Goal: Task Accomplishment & Management: Use online tool/utility

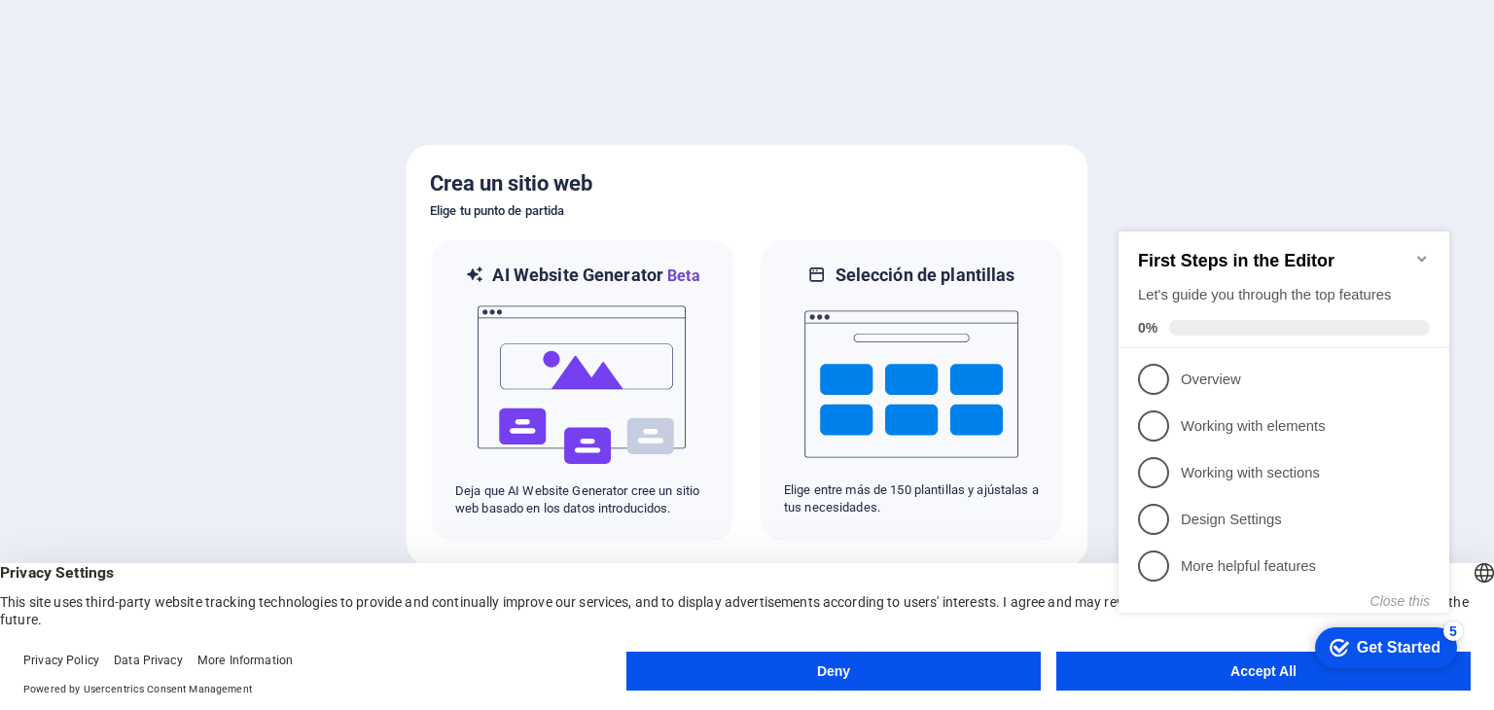
click at [1423, 256] on icon "Minimize checklist" at bounding box center [1421, 259] width 9 height 6
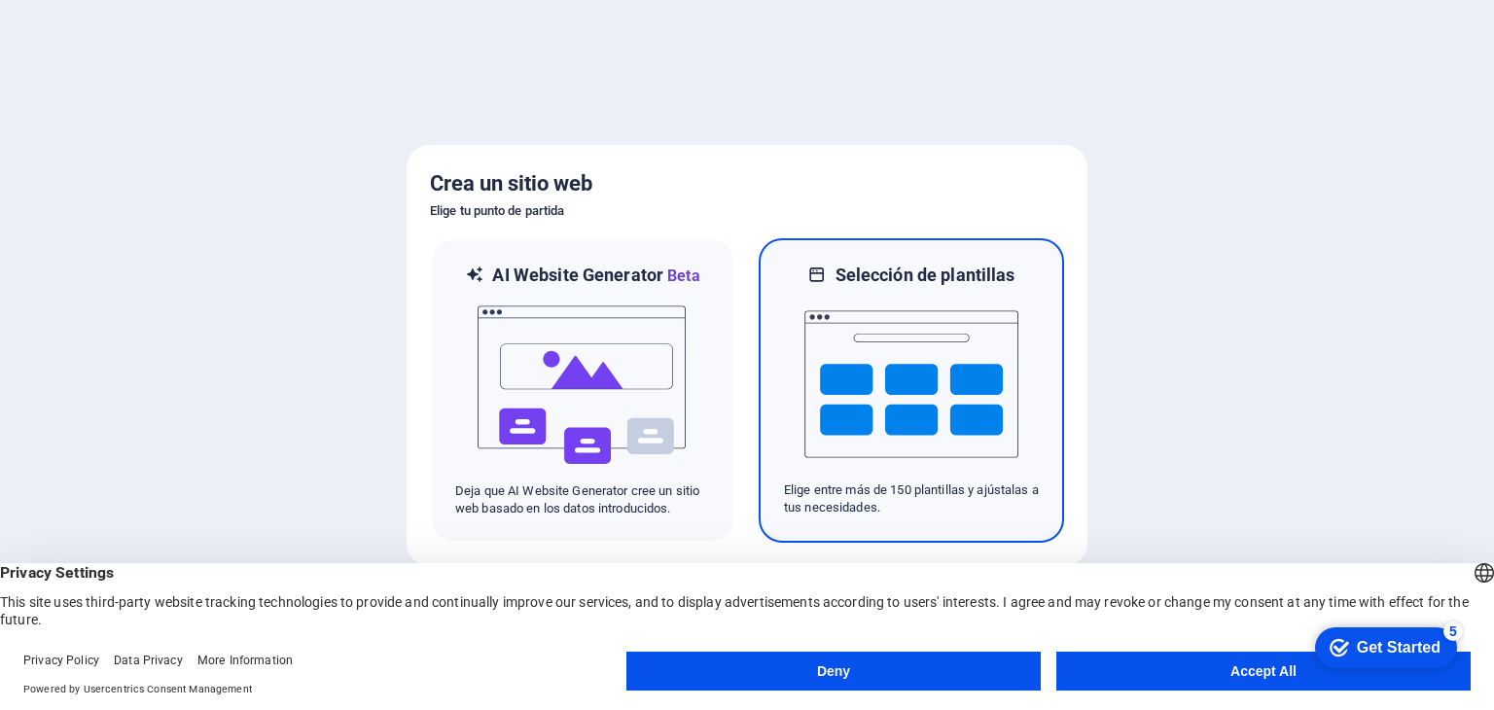
click at [953, 397] on img at bounding box center [911, 384] width 214 height 195
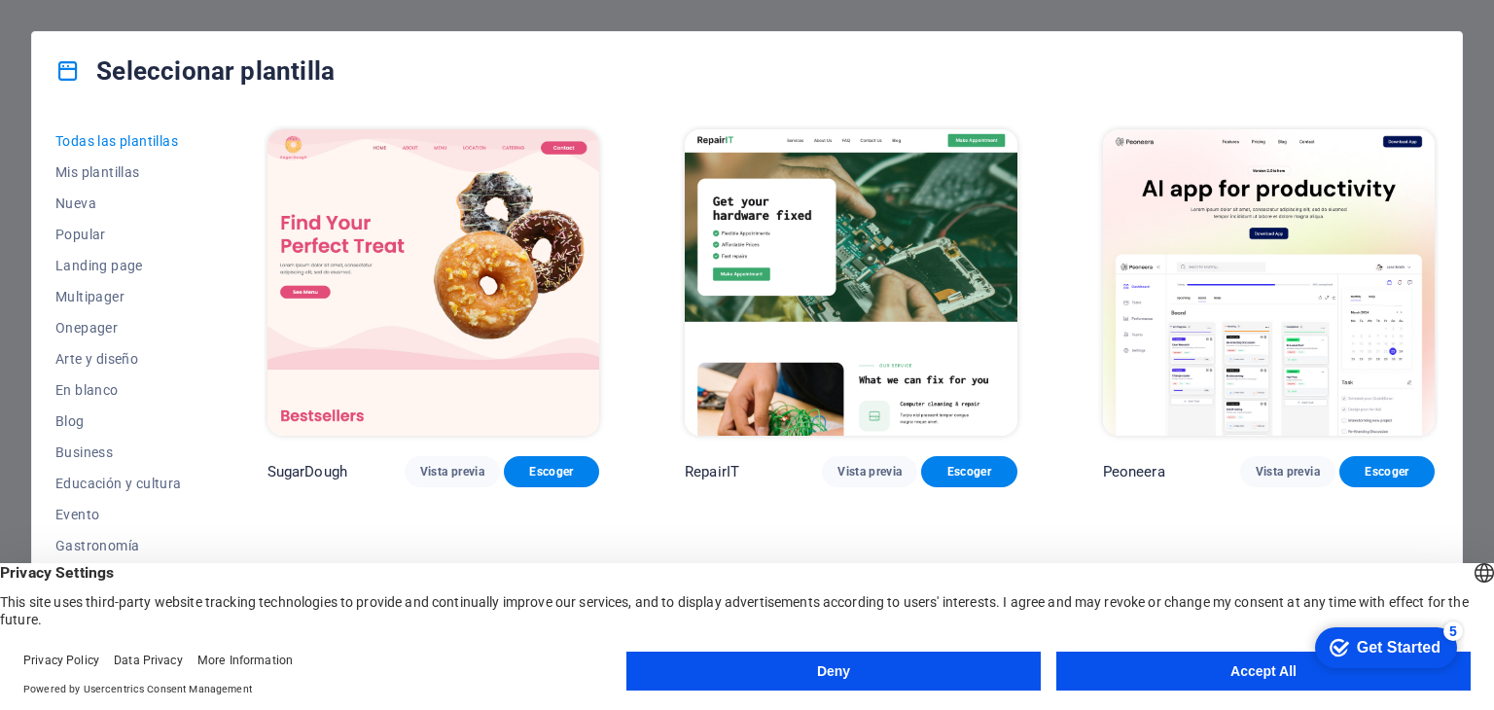
click at [1412, 649] on div "Get Started" at bounding box center [1399, 648] width 84 height 18
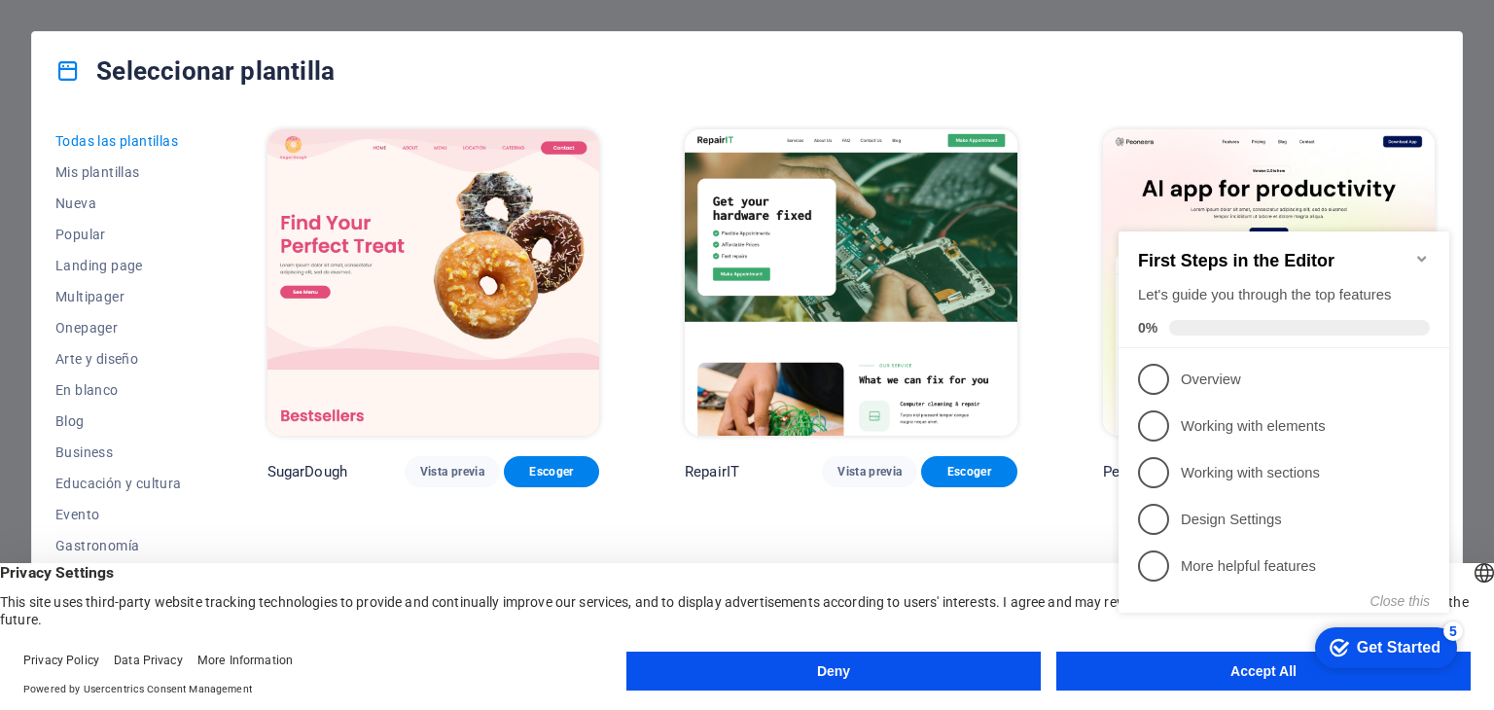
click at [1420, 251] on icon "Minimize checklist" at bounding box center [1422, 259] width 16 height 16
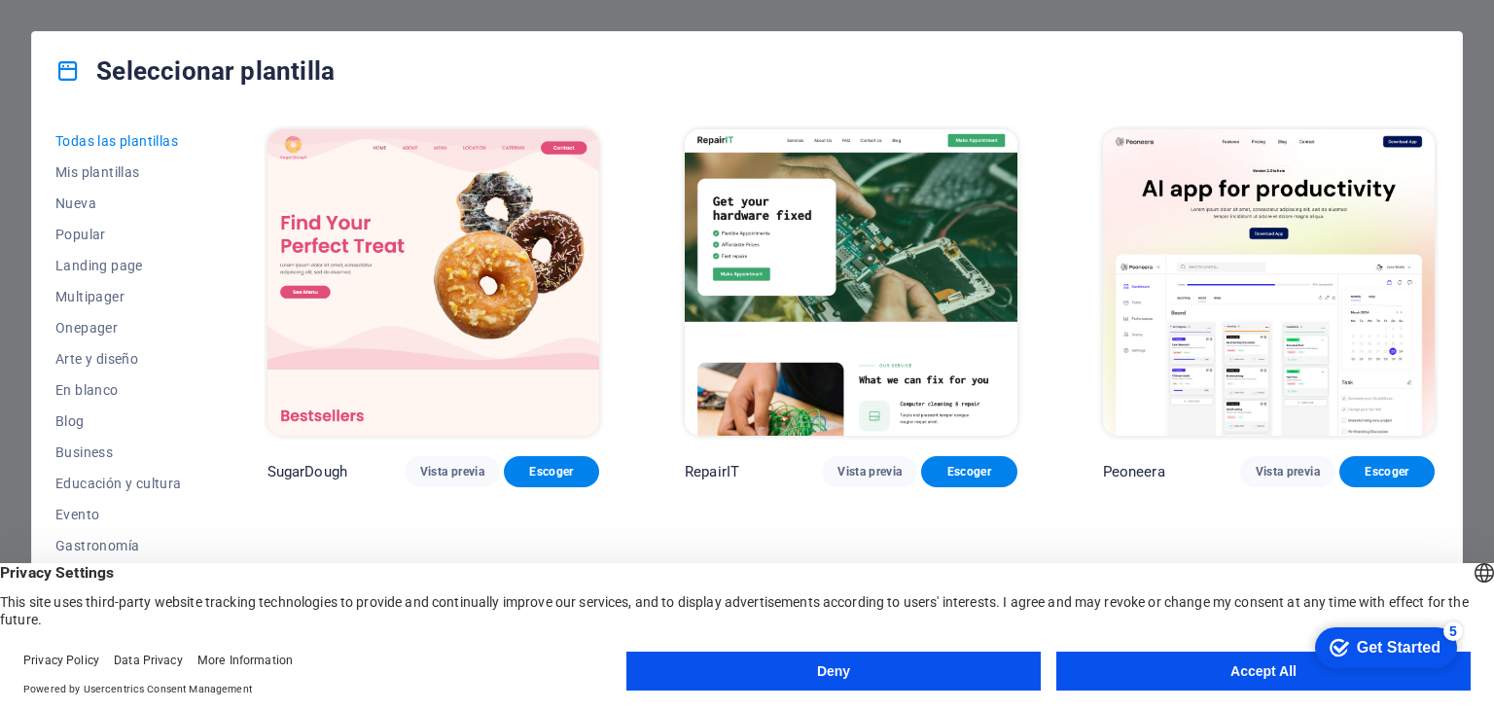
click at [1223, 663] on button "Accept All" at bounding box center [1263, 671] width 414 height 39
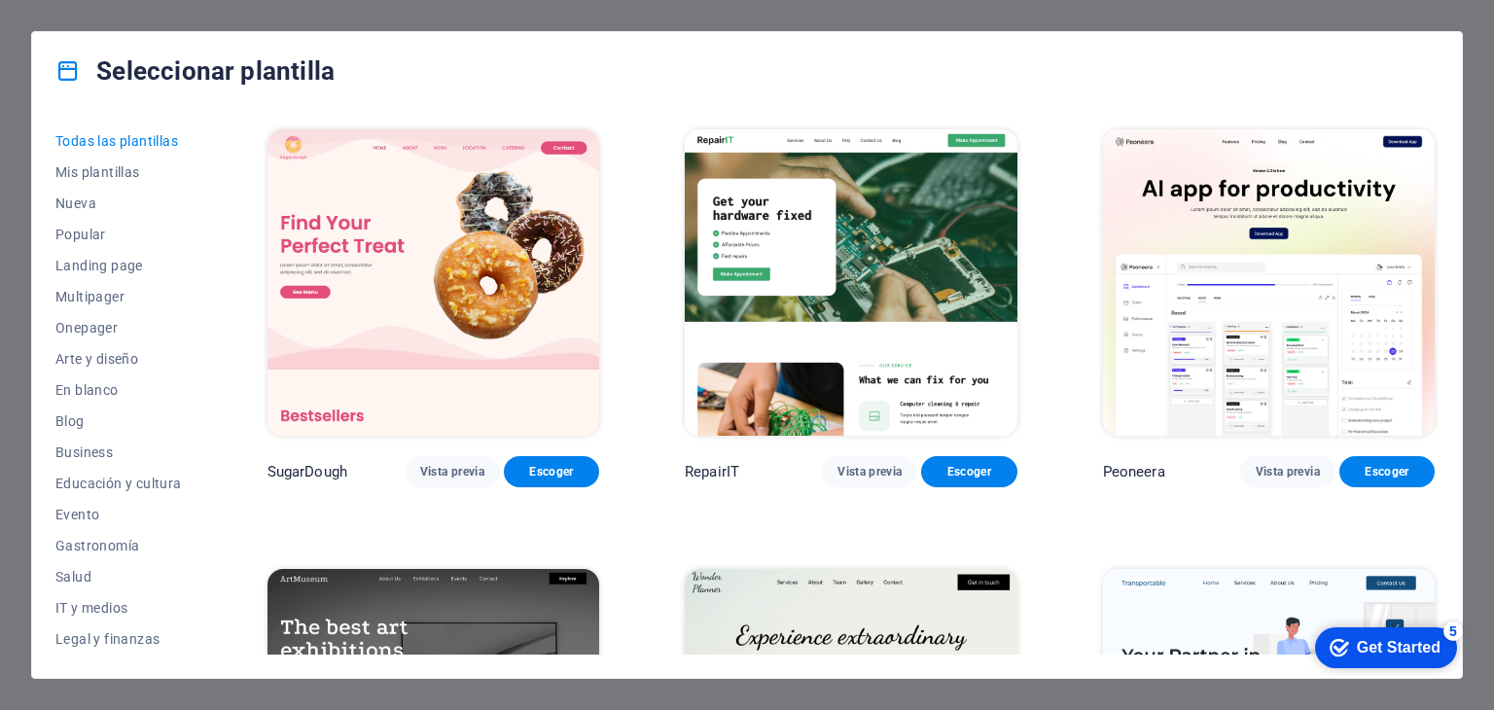
drag, startPoint x: 1439, startPoint y: 138, endPoint x: 1439, endPoint y: 158, distance: 19.5
click at [1439, 158] on div "Todas las plantillas Mis plantillas Nueva Popular Landing page Multipager Onepa…" at bounding box center [747, 394] width 1430 height 568
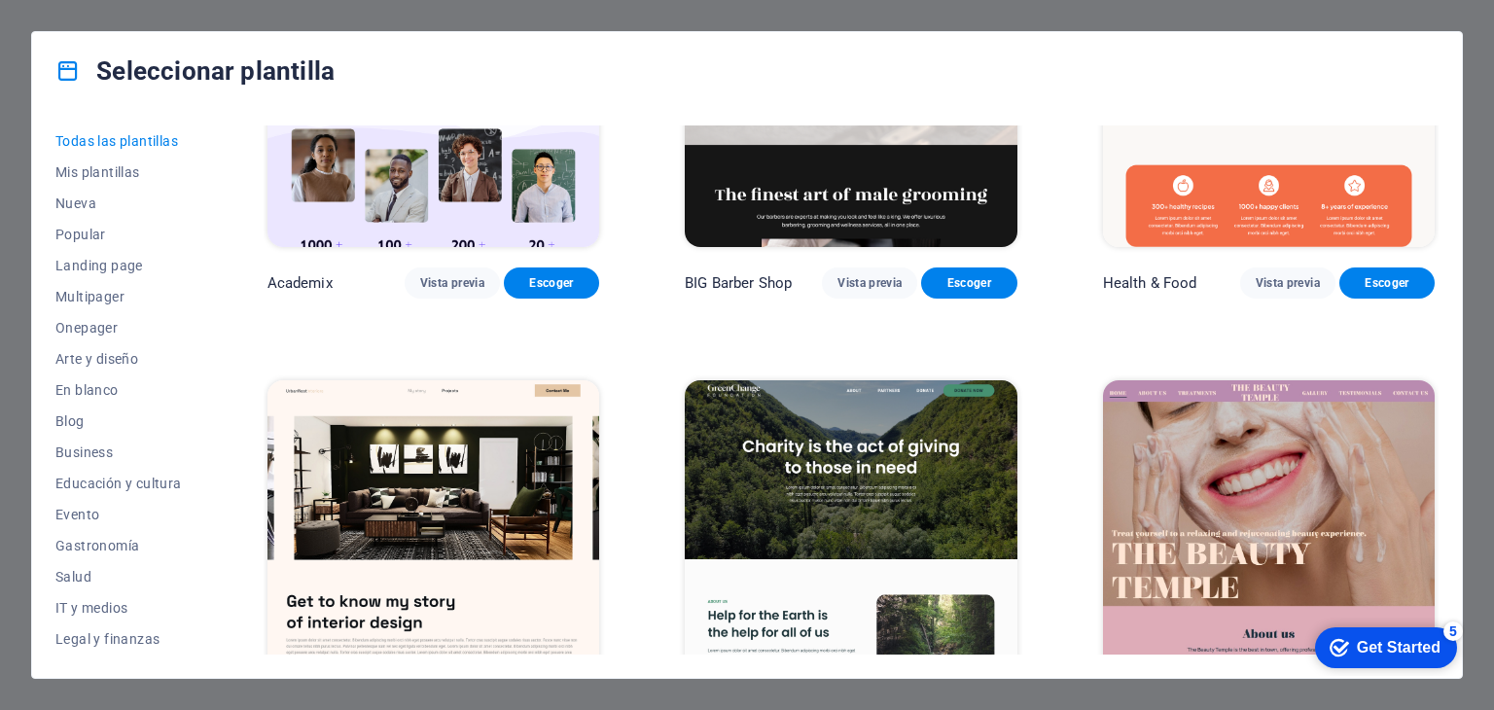
scroll to position [1459, 0]
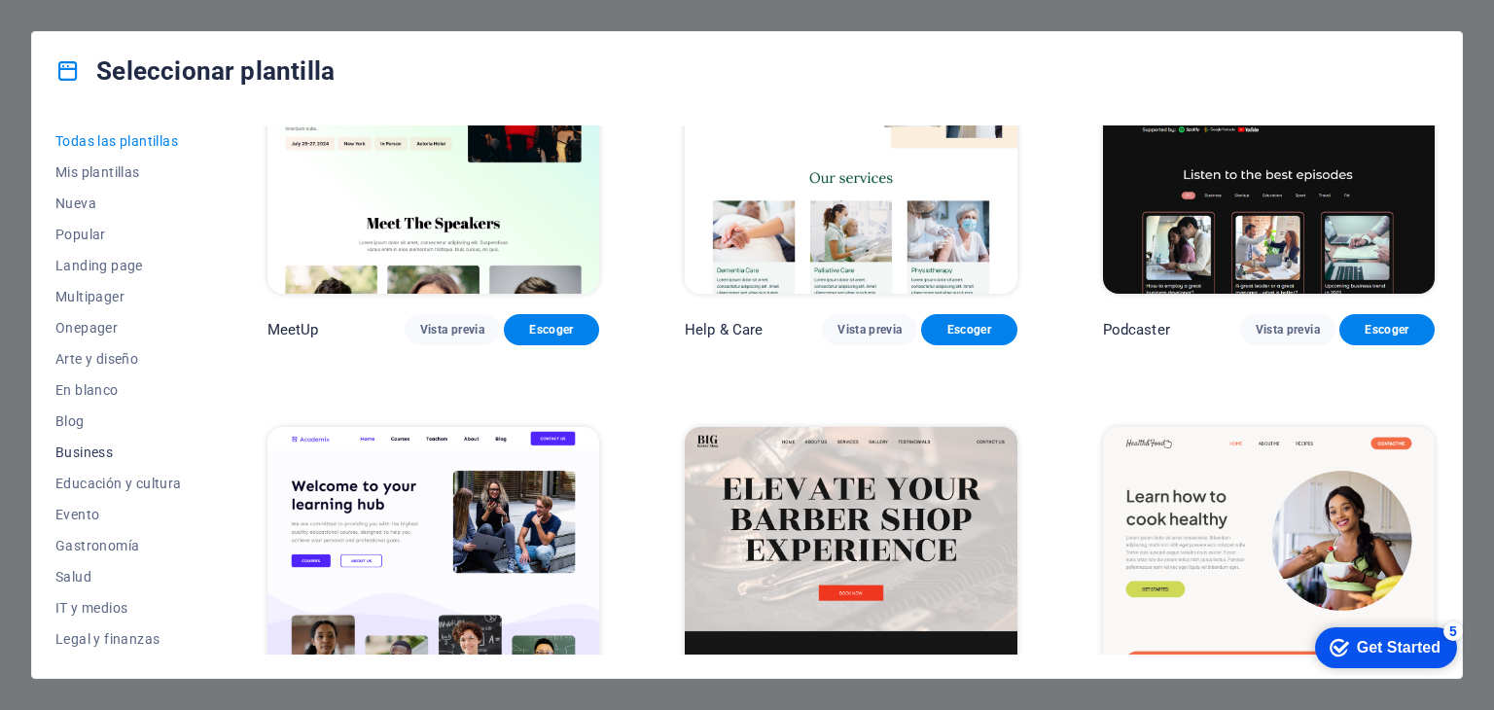
click at [72, 458] on span "Business" at bounding box center [118, 452] width 126 height 16
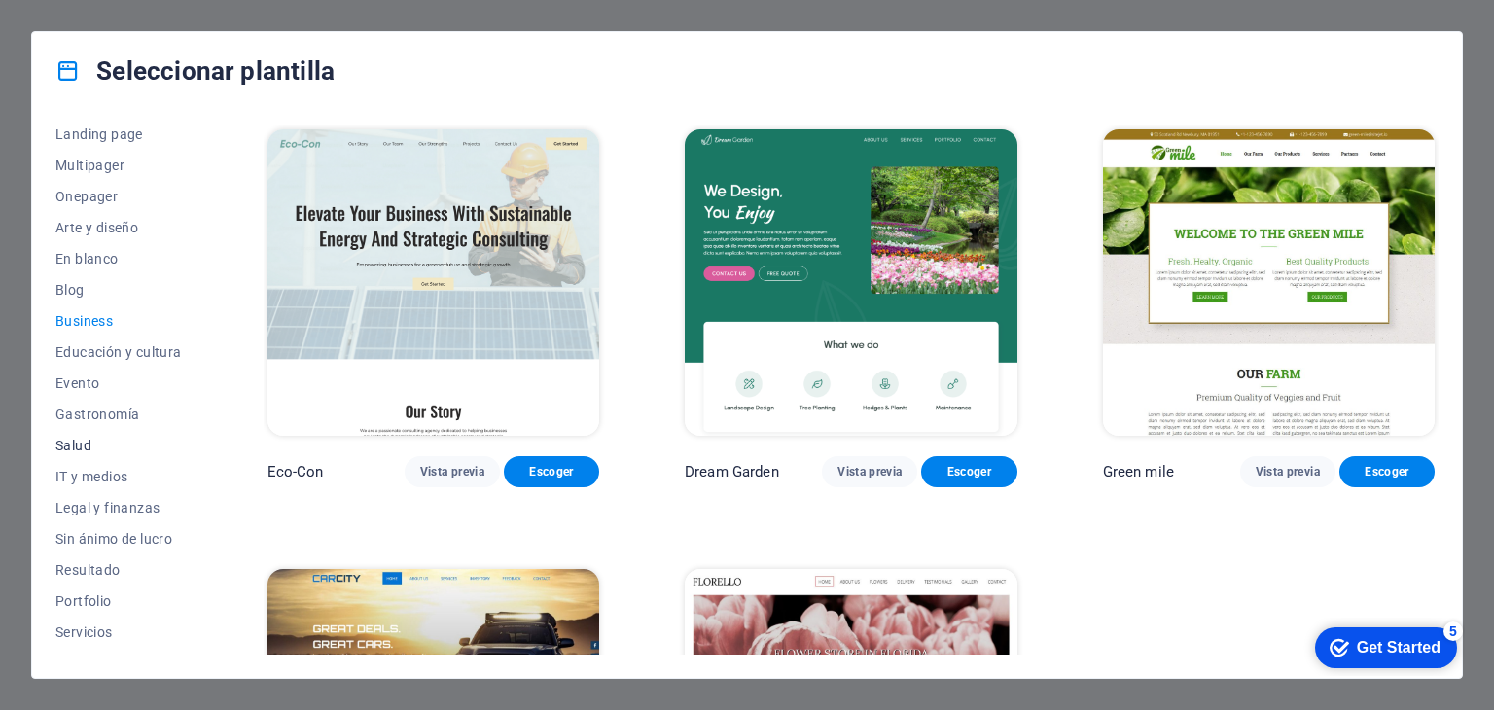
scroll to position [249, 0]
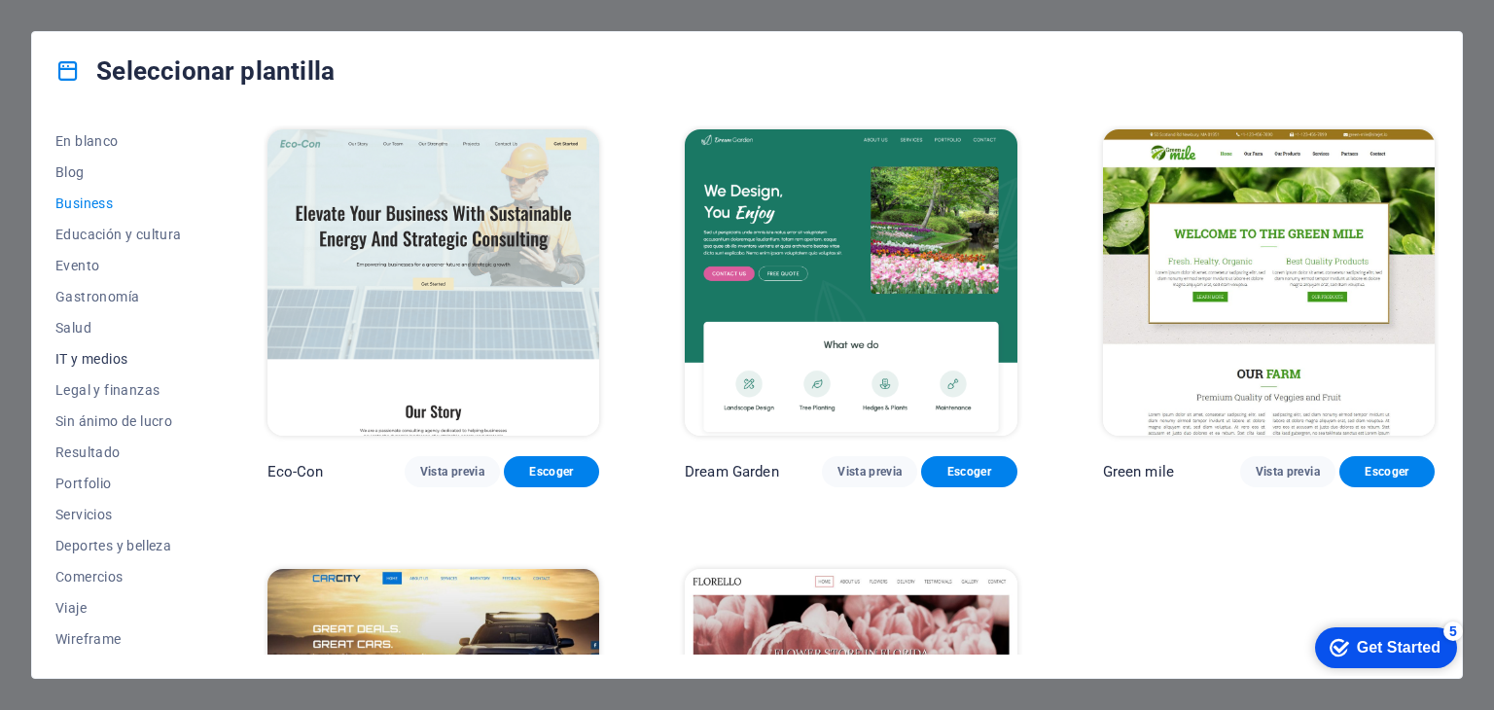
click at [110, 352] on span "IT y medios" at bounding box center [118, 359] width 126 height 16
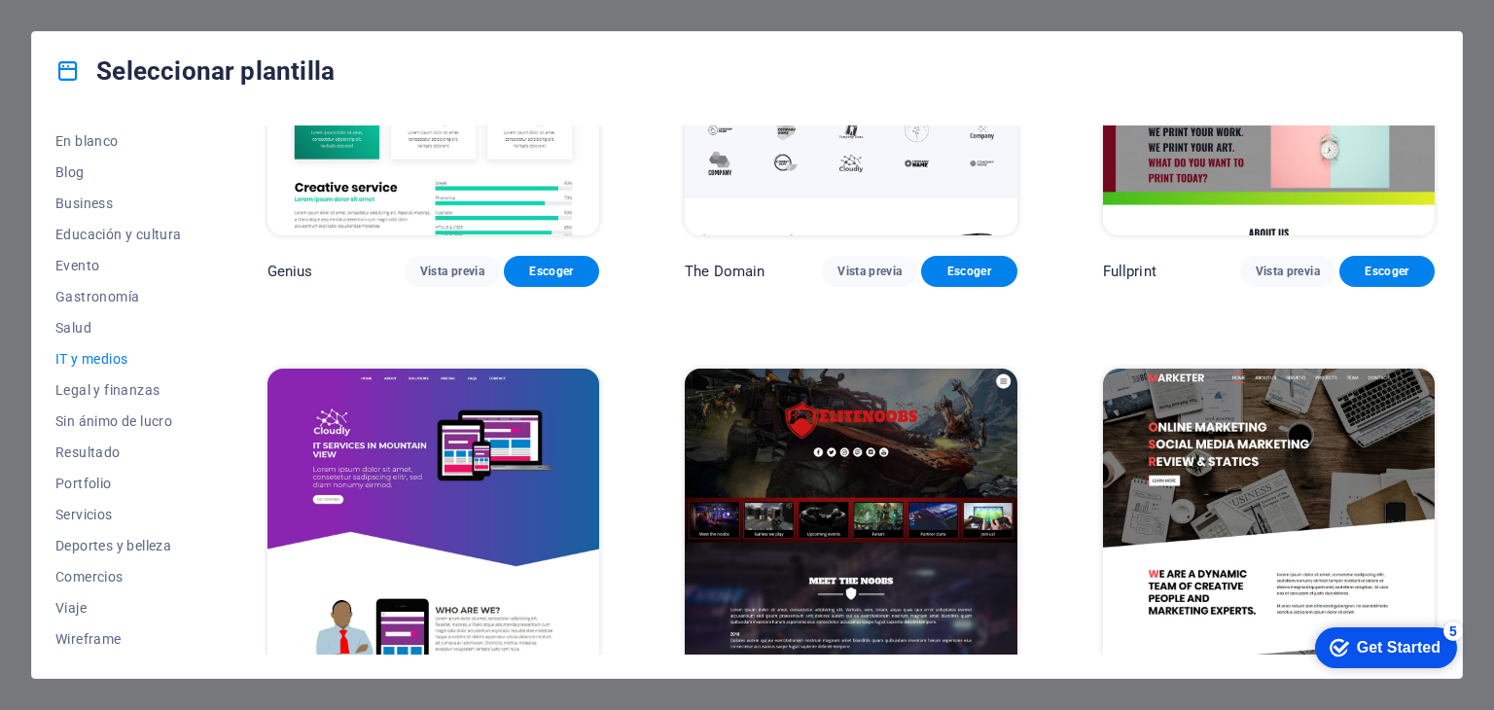
scroll to position [1143, 0]
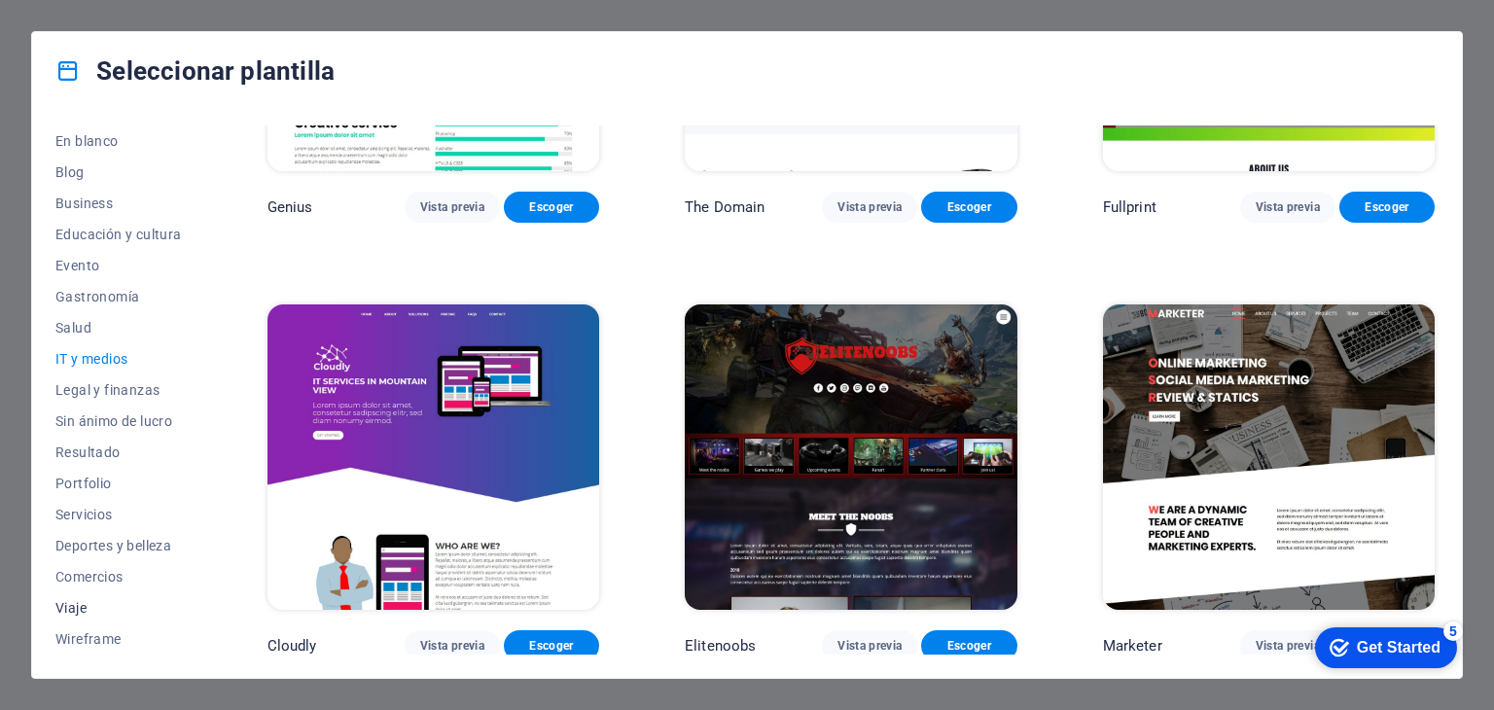
click at [79, 605] on span "Viaje" at bounding box center [118, 608] width 126 height 16
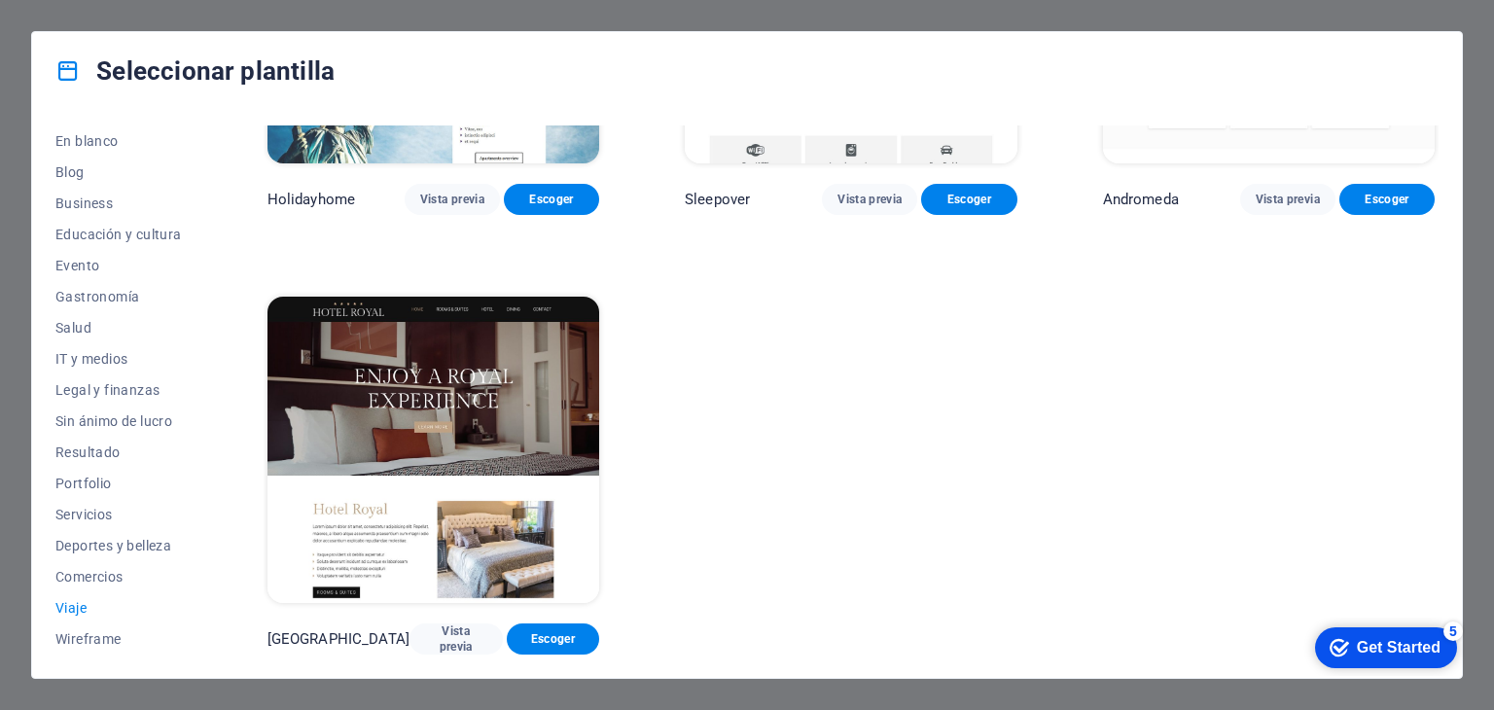
scroll to position [704, 0]
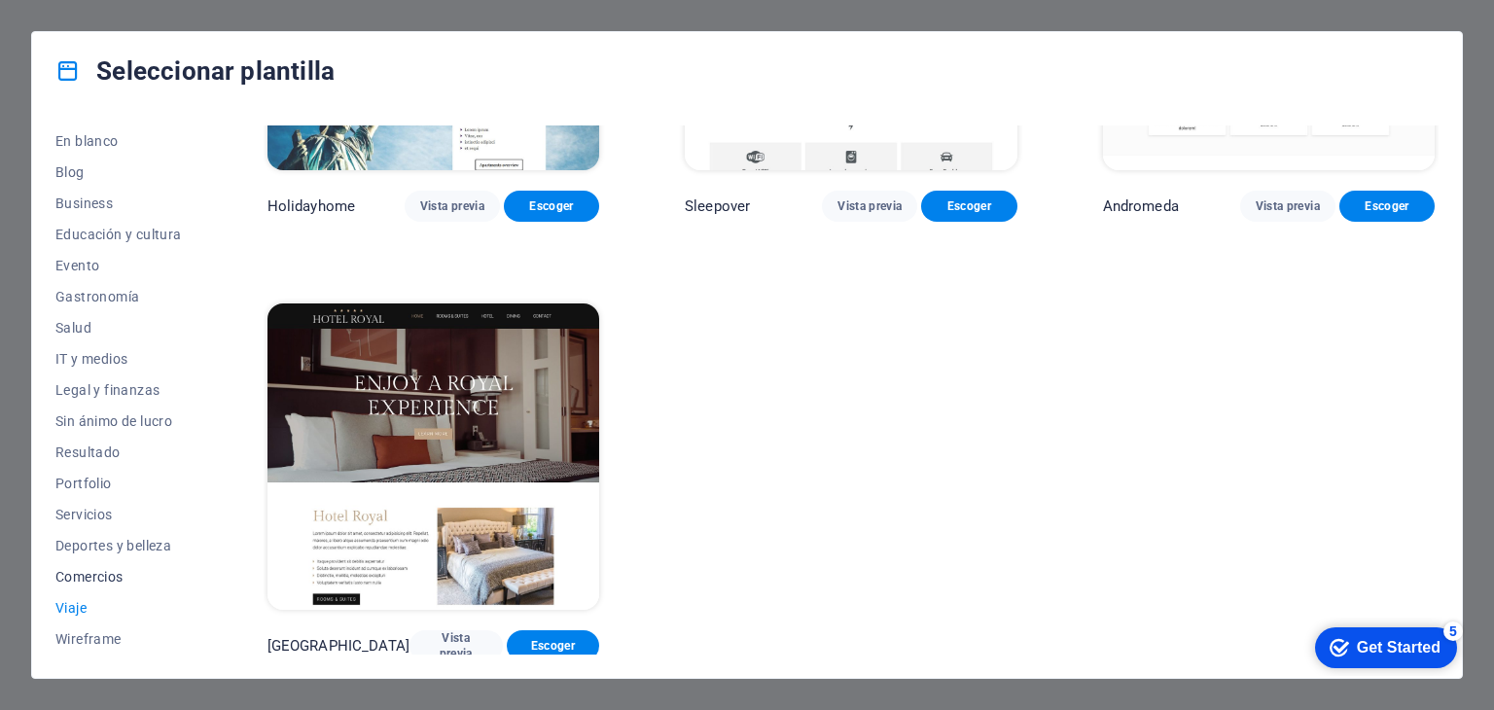
click at [95, 578] on span "Comercios" at bounding box center [118, 577] width 126 height 16
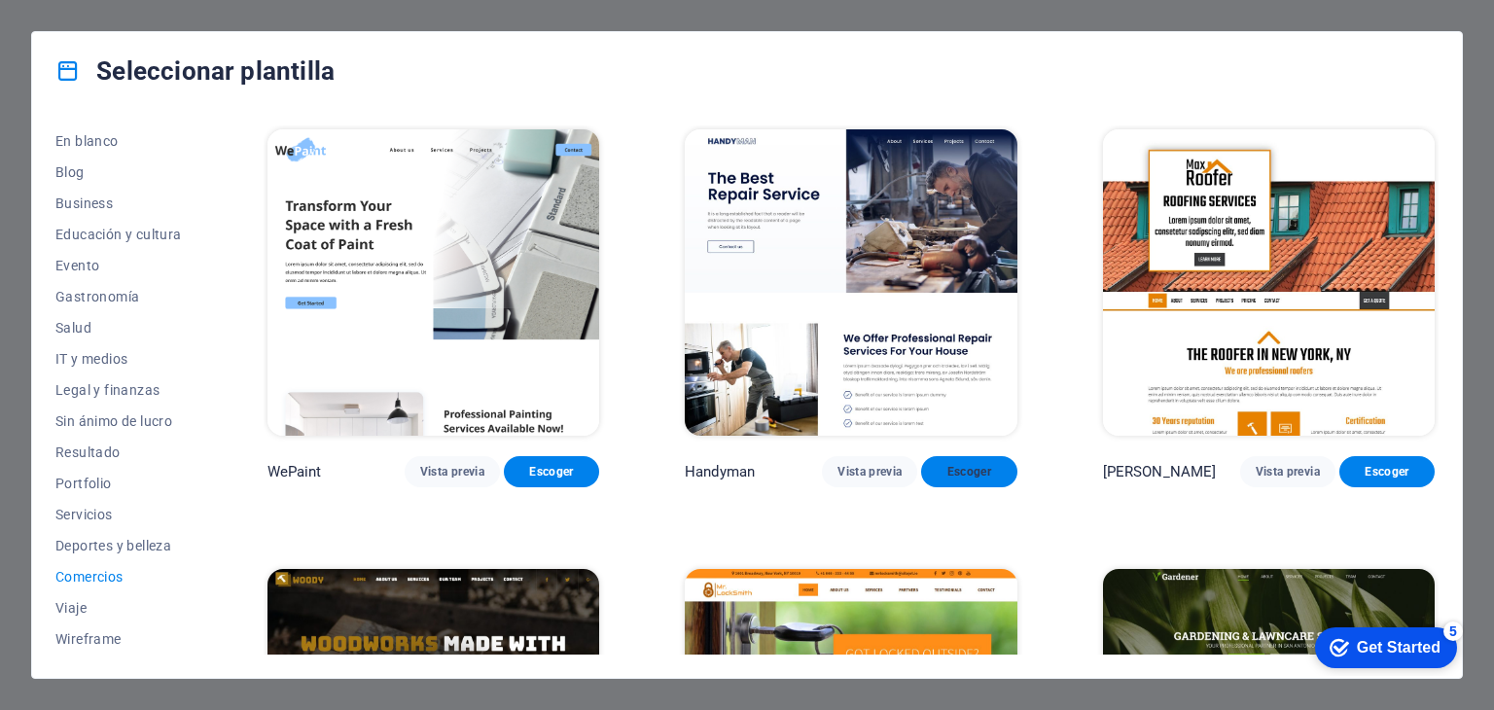
click at [966, 470] on span "Escoger" at bounding box center [969, 472] width 64 height 16
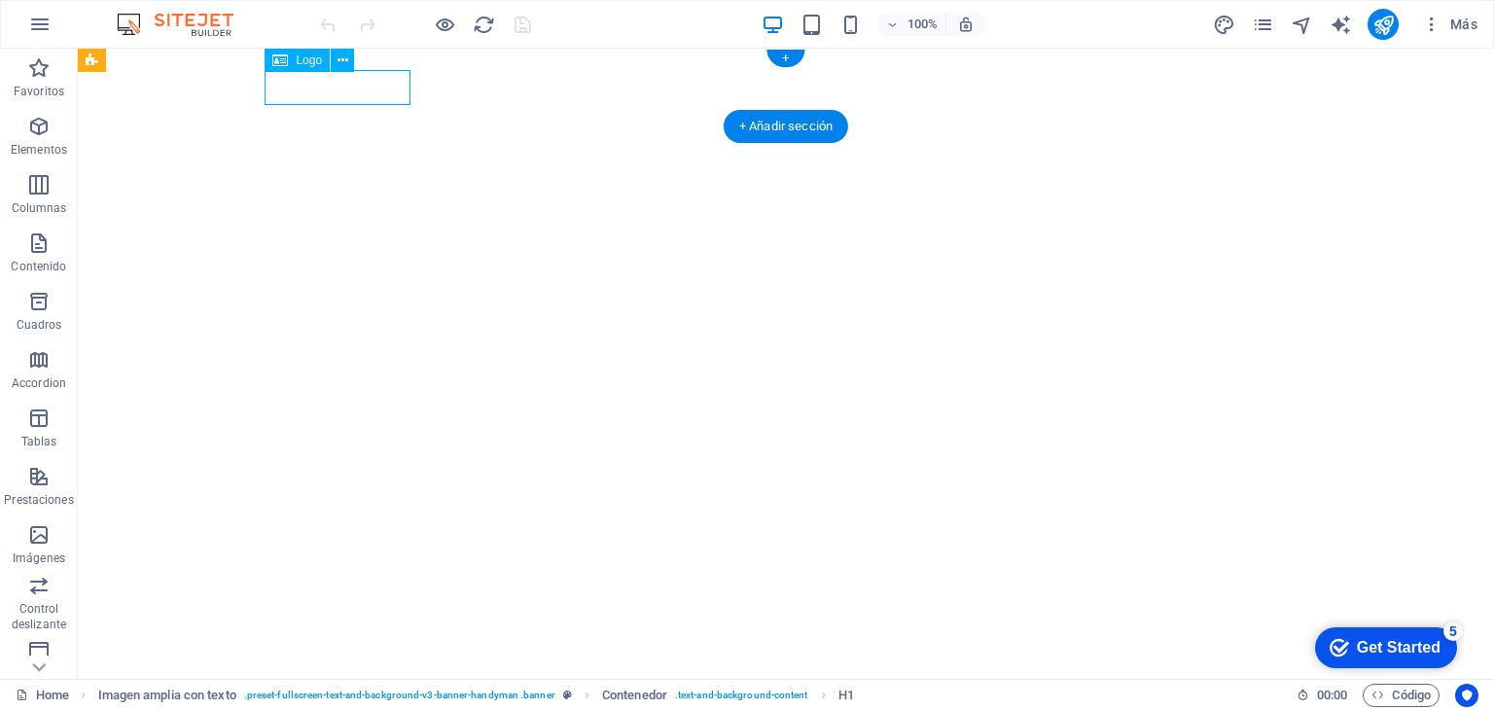
select select "px"
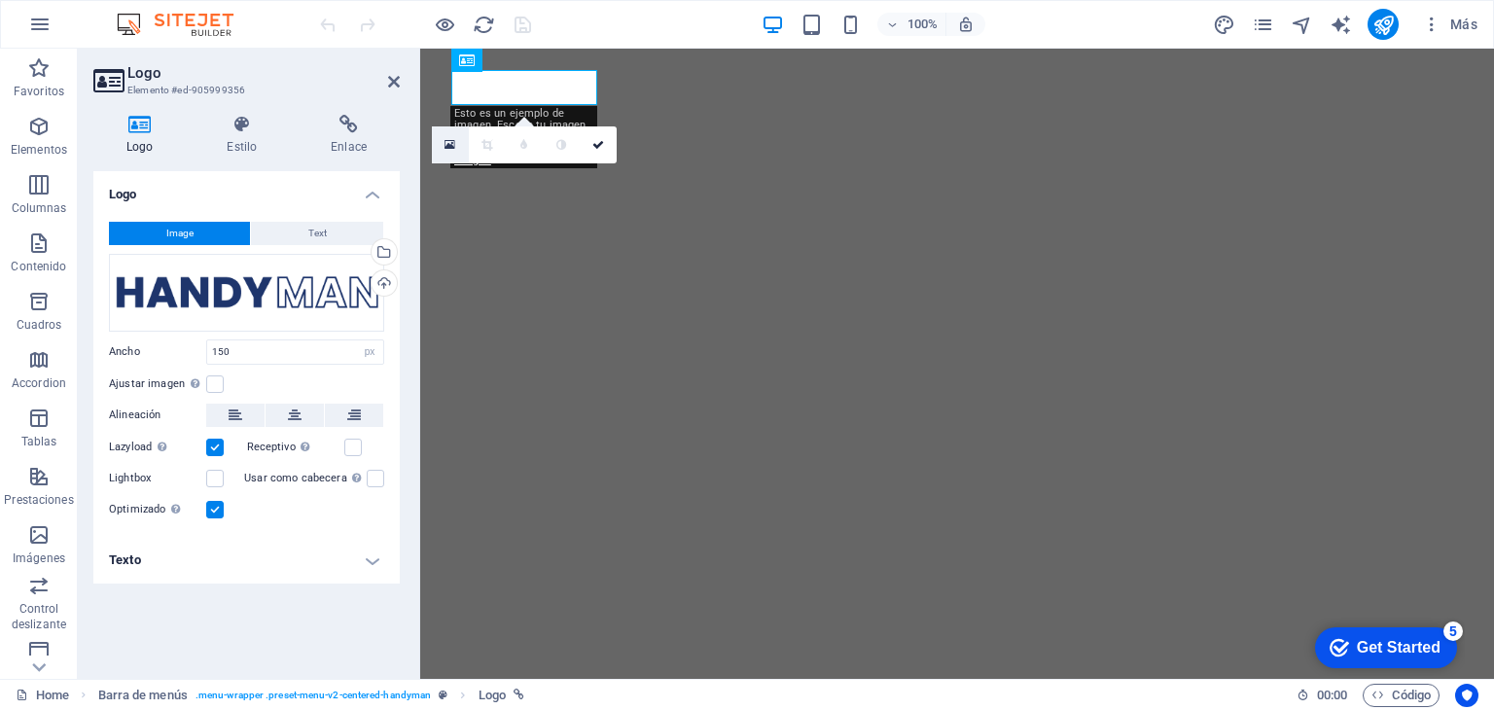
click at [449, 149] on icon at bounding box center [449, 145] width 11 height 14
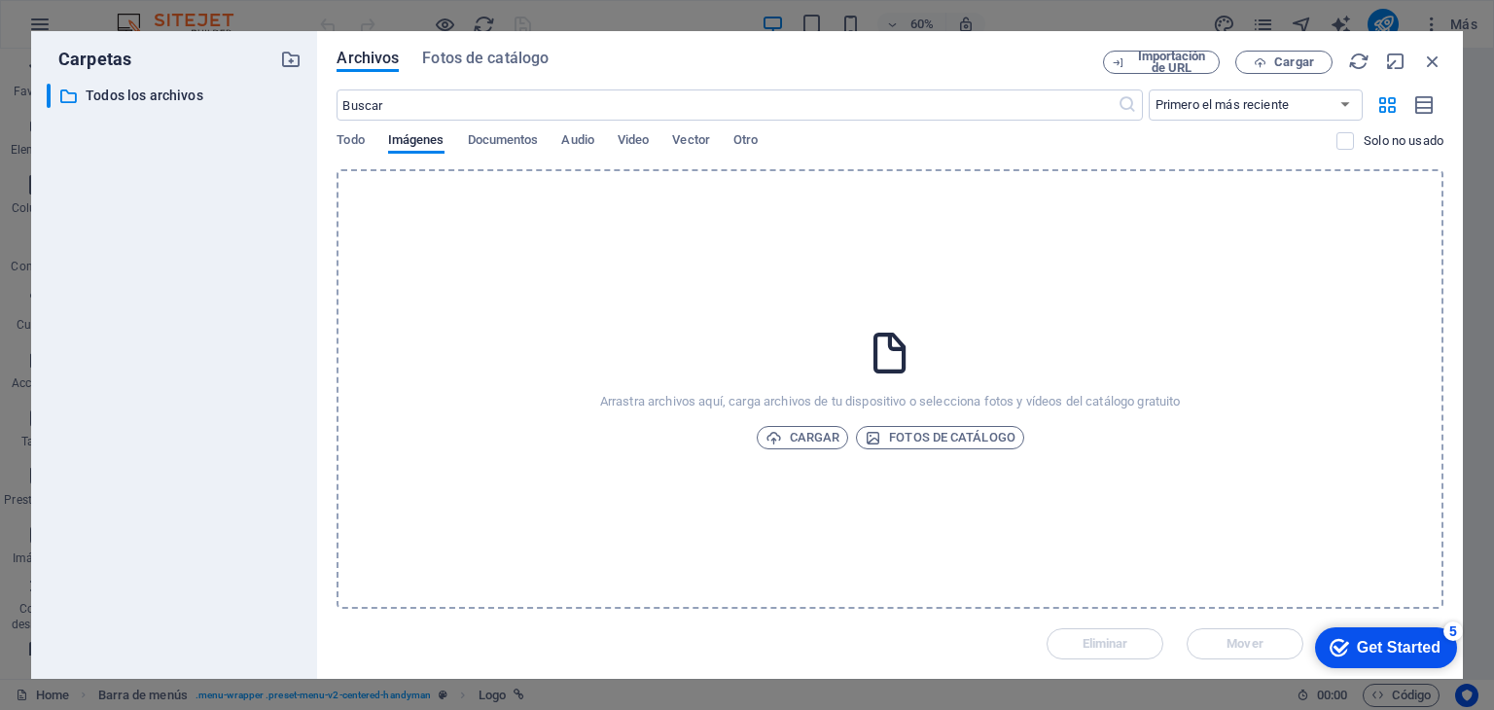
click at [893, 354] on icon at bounding box center [890, 353] width 49 height 49
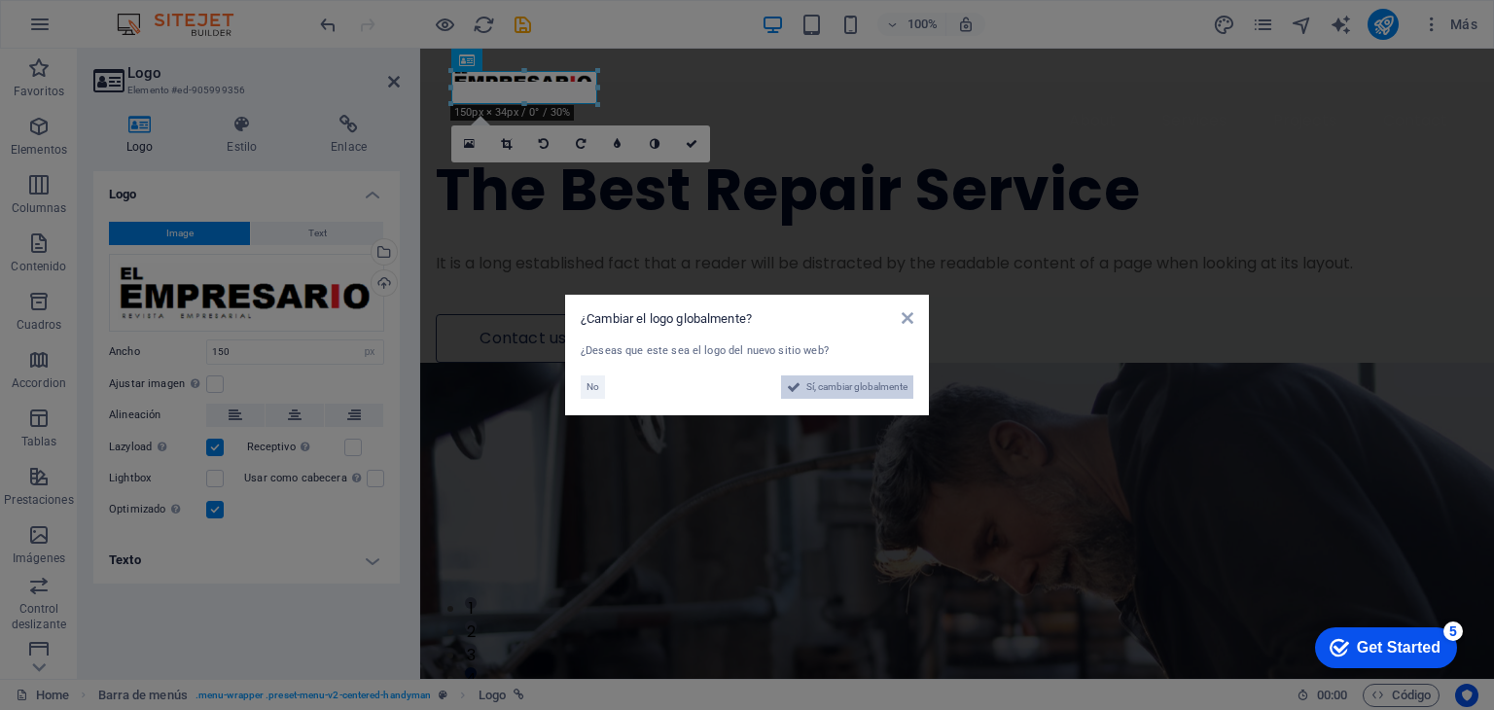
click at [851, 384] on span "Sí, cambiar globalmente" at bounding box center [856, 386] width 101 height 23
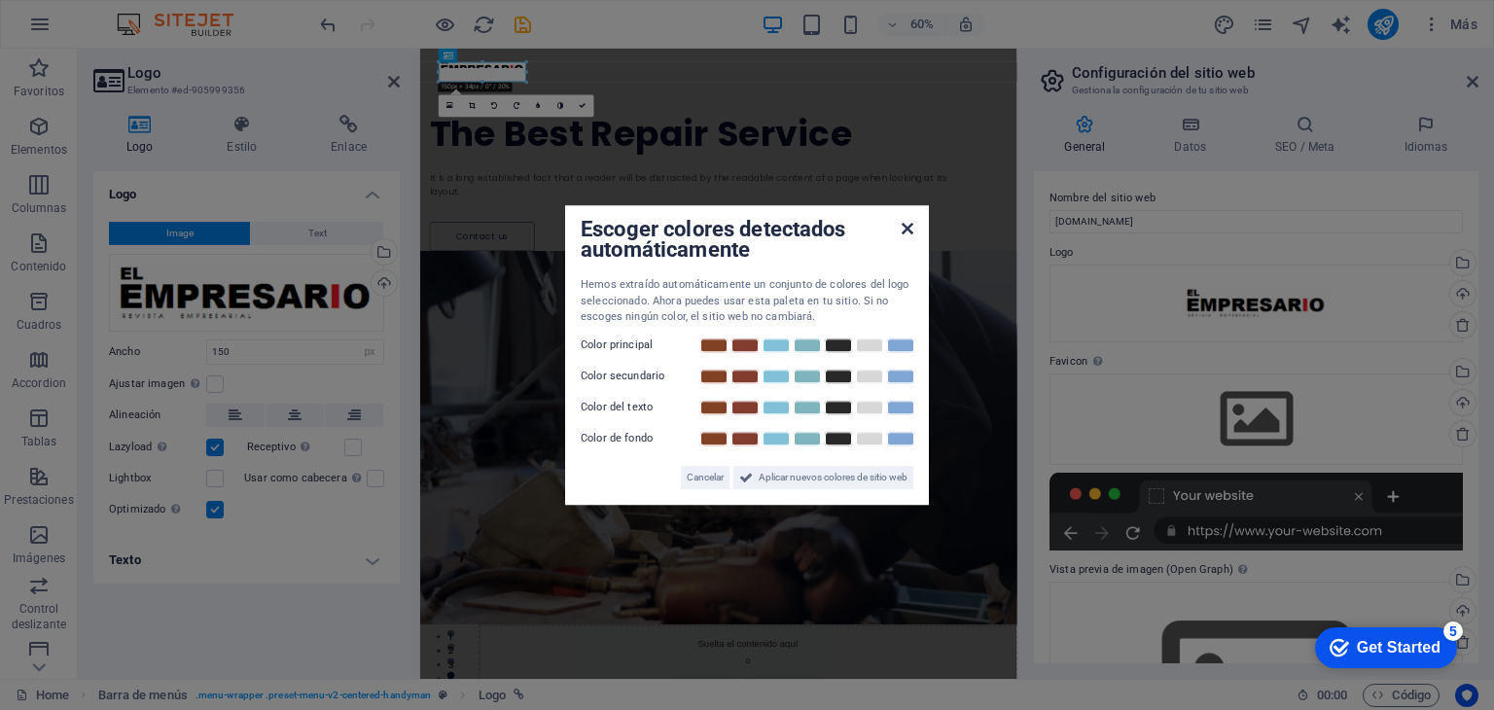
click at [903, 228] on icon at bounding box center [908, 229] width 12 height 16
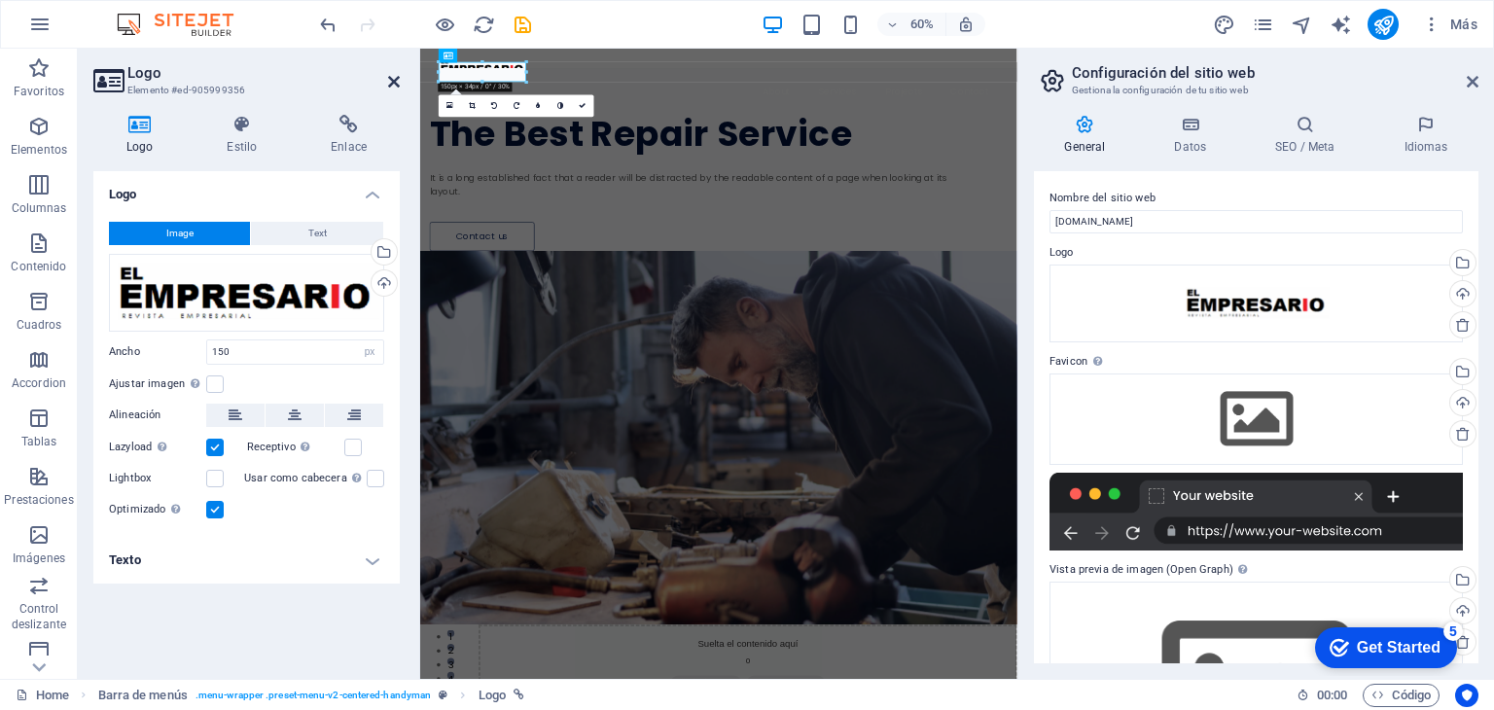
click at [396, 84] on icon at bounding box center [394, 82] width 12 height 16
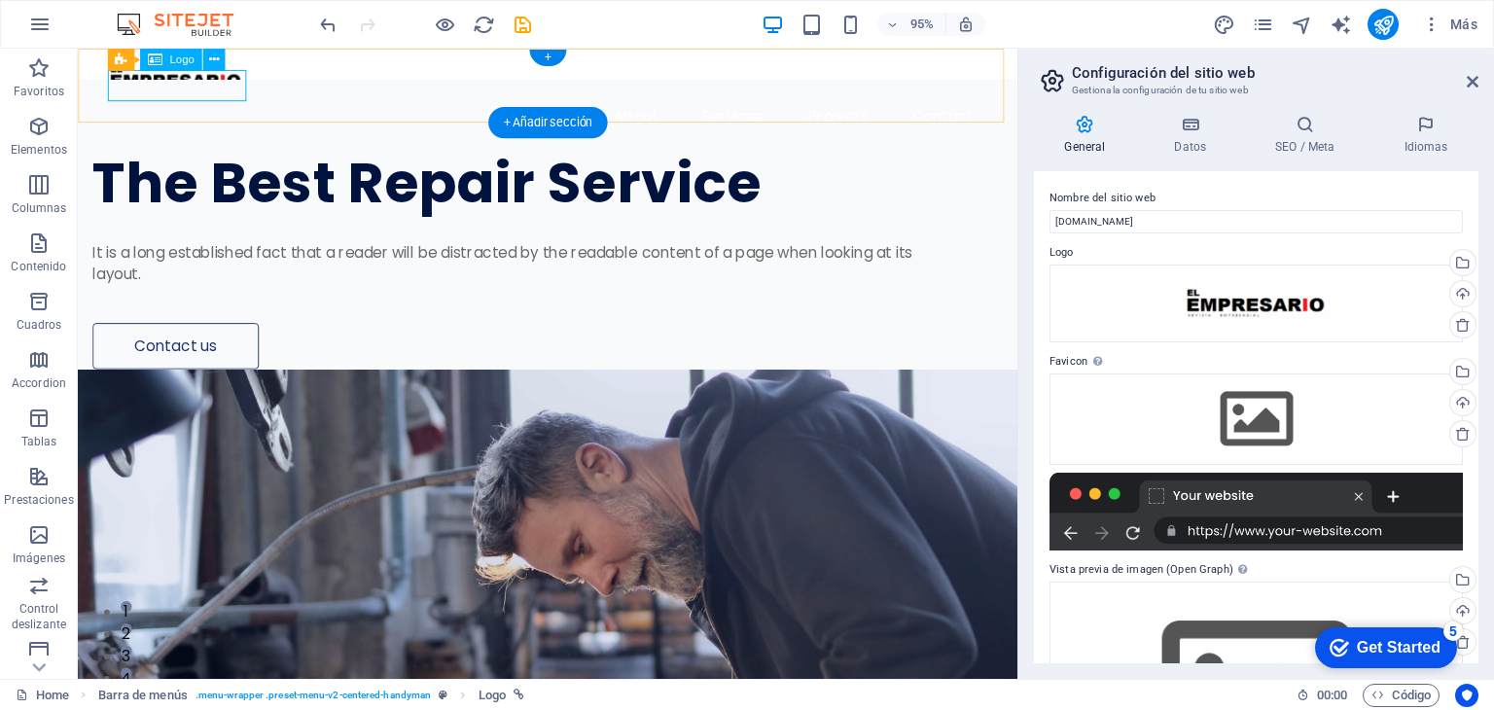
click at [238, 88] on div at bounding box center [572, 80] width 927 height 33
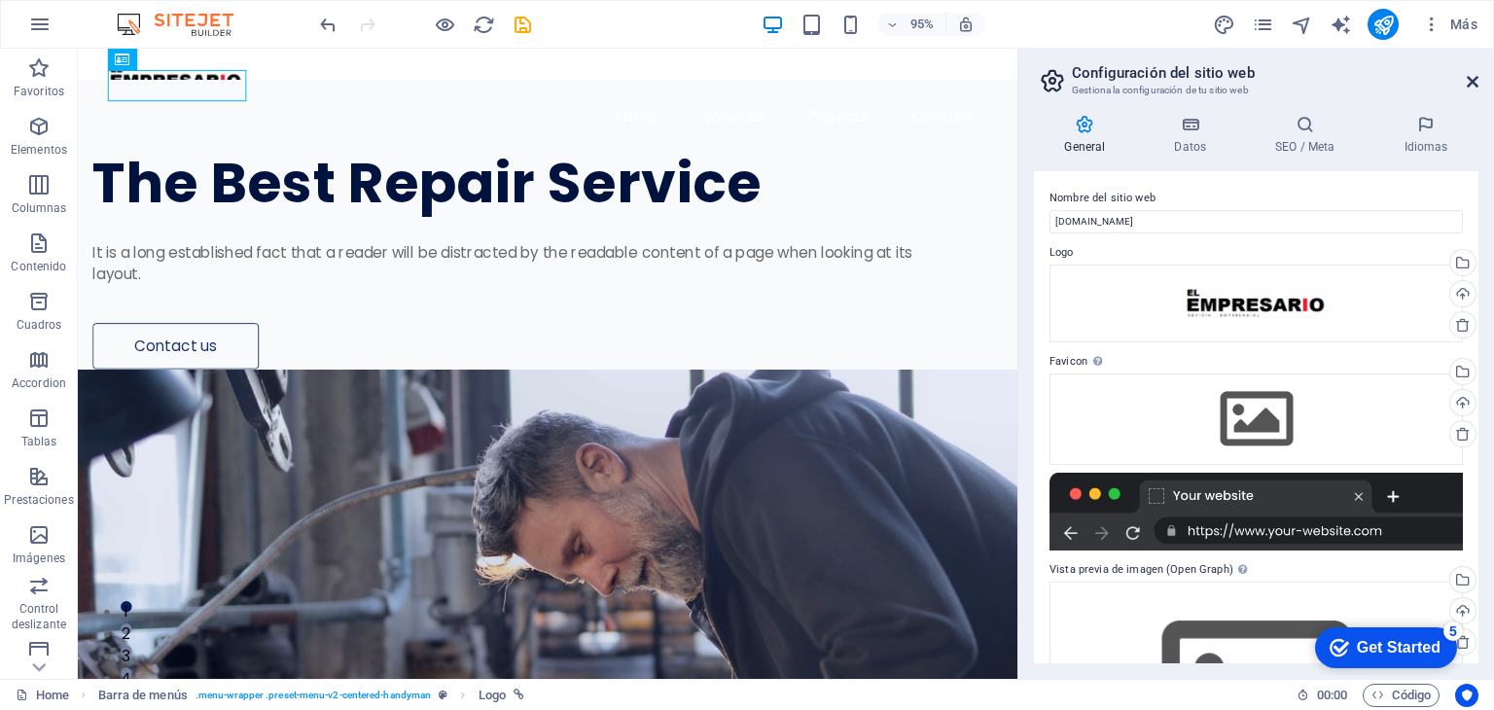
click at [1475, 84] on icon at bounding box center [1473, 82] width 12 height 16
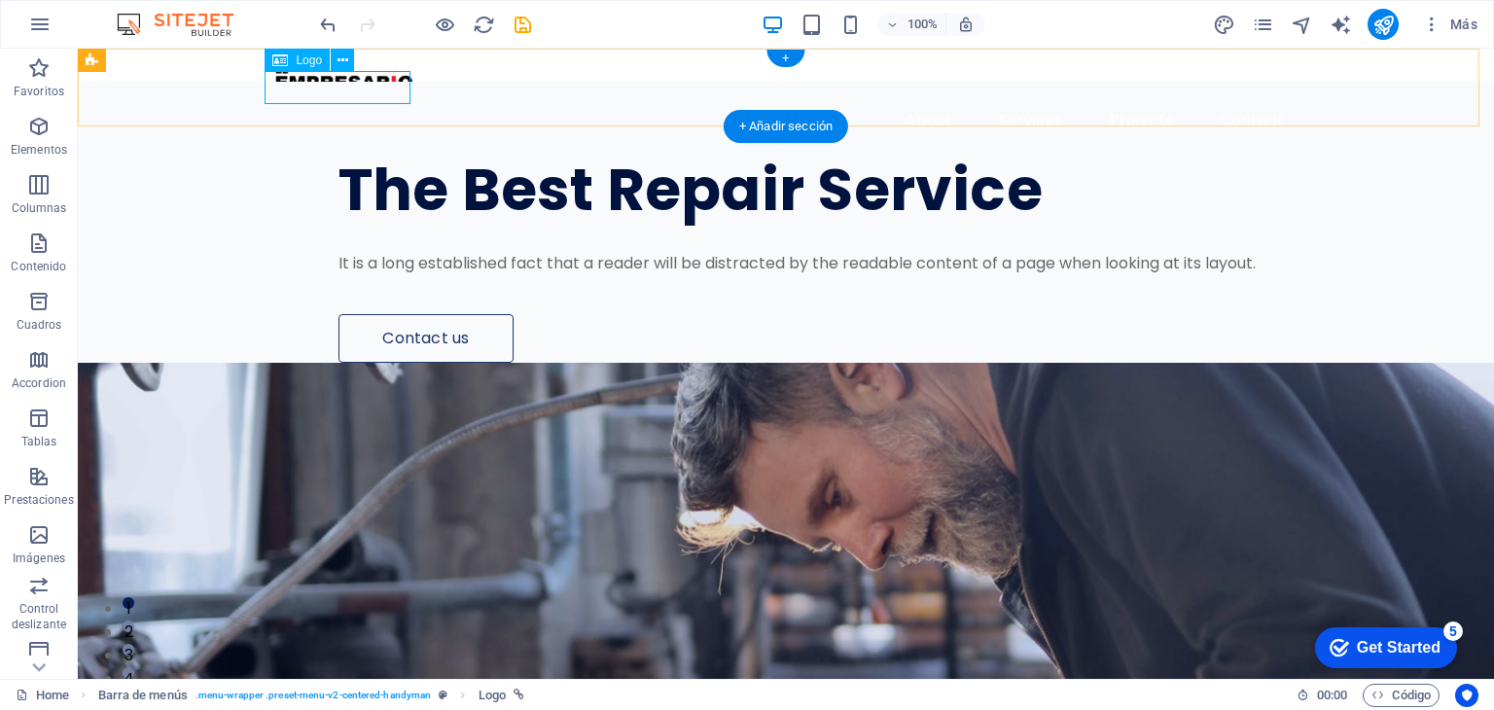
click at [394, 91] on div at bounding box center [785, 80] width 1027 height 33
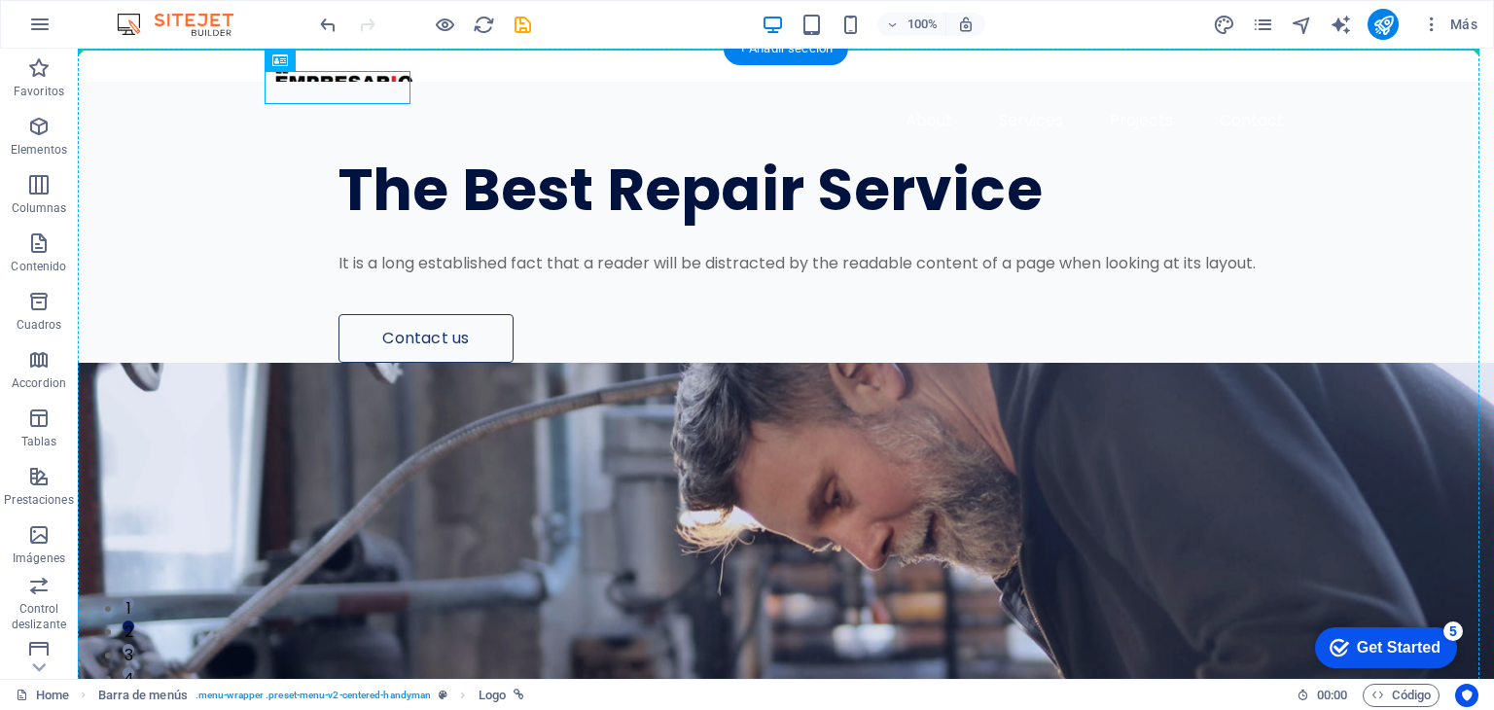
drag, startPoint x: 407, startPoint y: 102, endPoint x: 494, endPoint y: 132, distance: 92.6
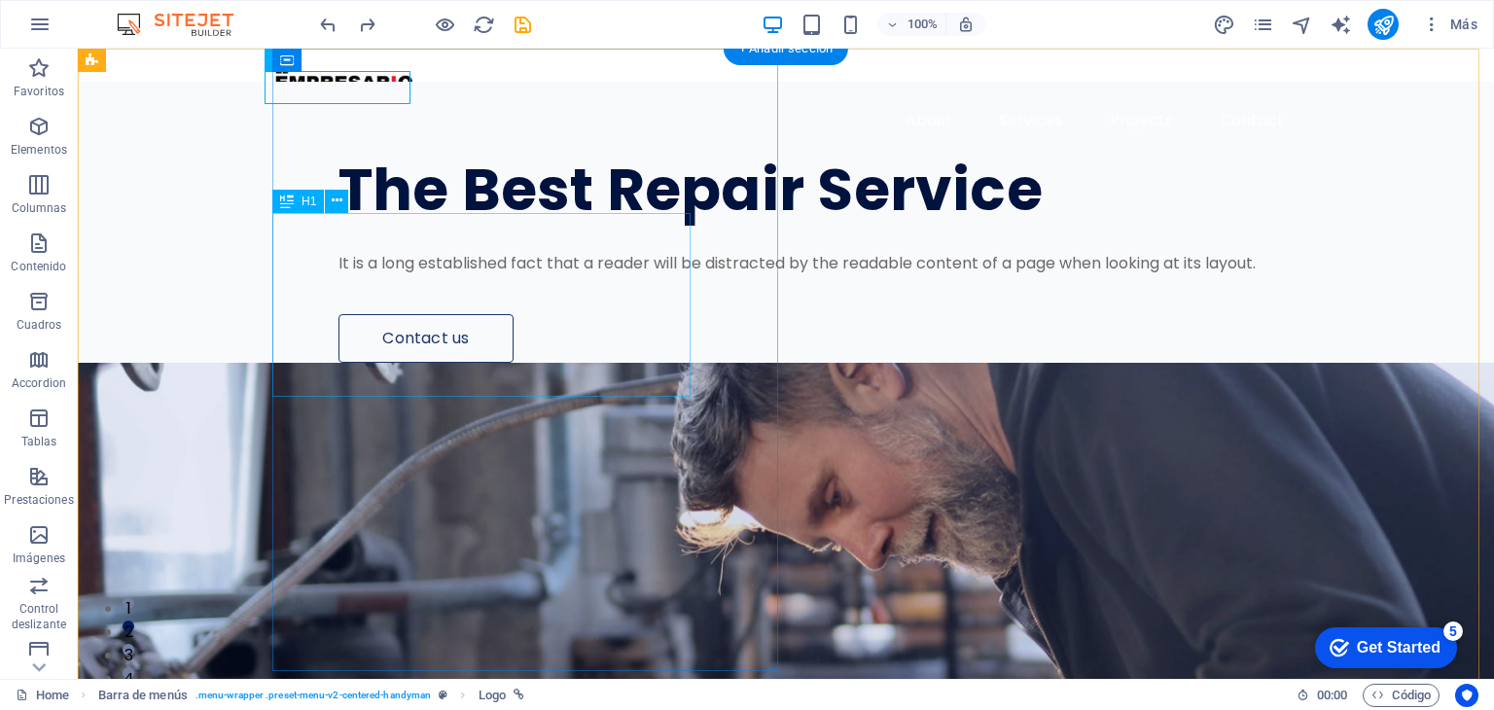
click at [397, 221] on div "The Best Repair Service" at bounding box center [839, 189] width 1002 height 61
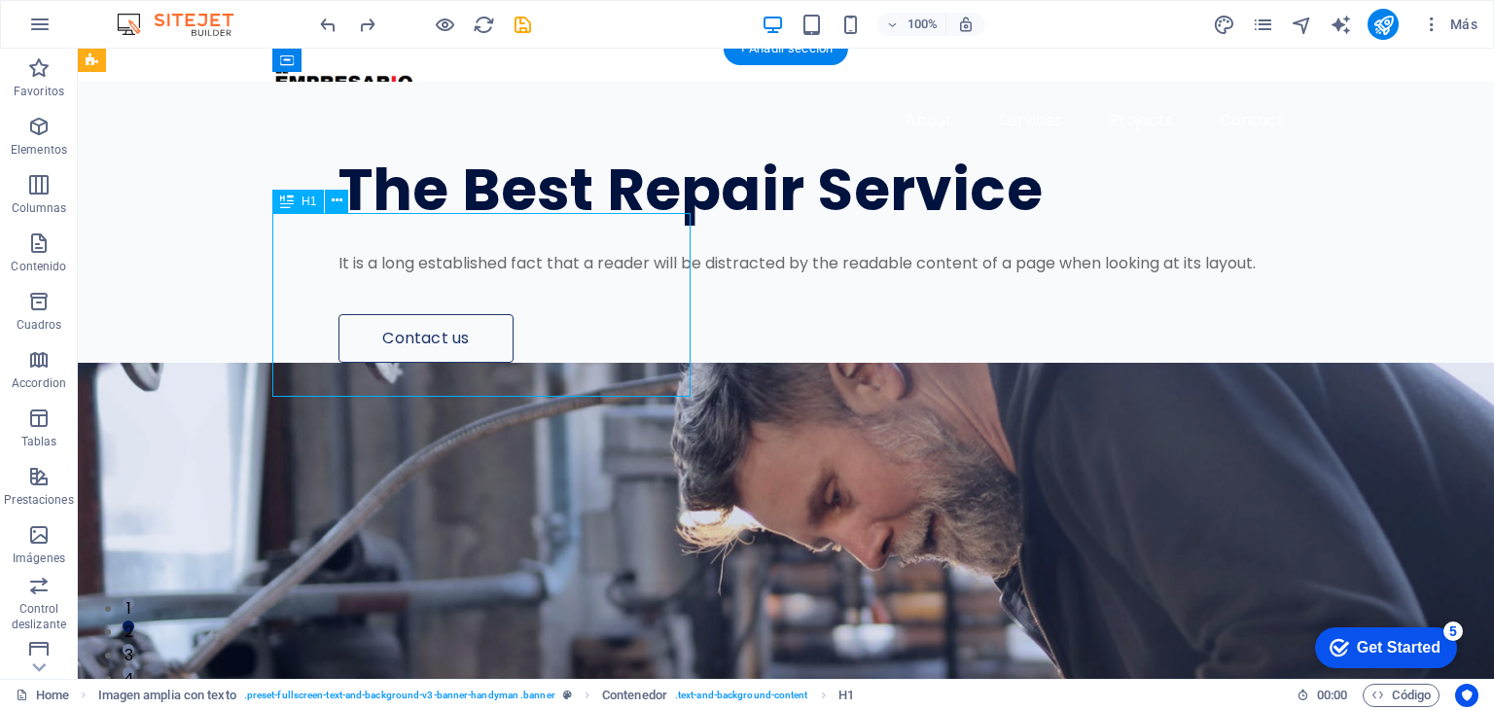
click at [397, 221] on div "The Best Repair Service" at bounding box center [839, 189] width 1002 height 61
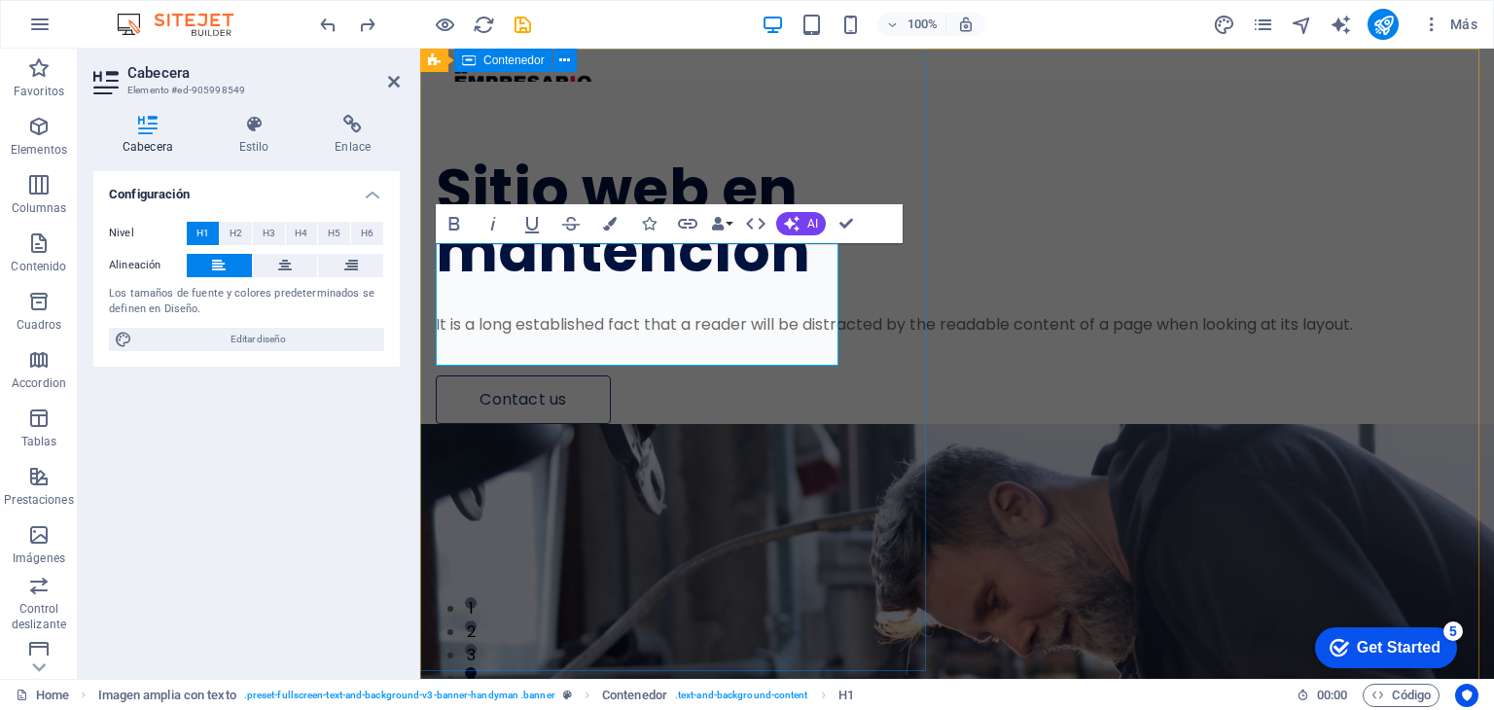
click at [869, 129] on div "Sitio web en ‌mantencion It is a long established fact that a reader will be di…" at bounding box center [957, 253] width 1074 height 342
